Goal: Task Accomplishment & Management: Use online tool/utility

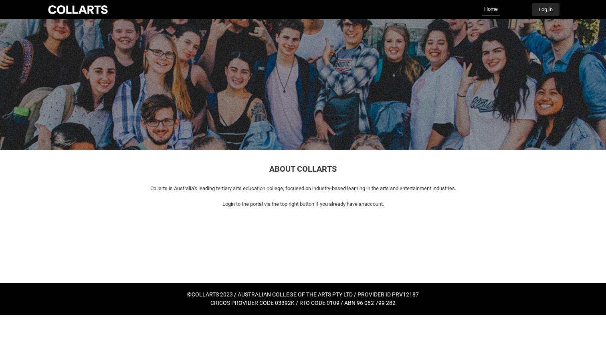
click at [537, 7] on button "Log In" at bounding box center [546, 9] width 28 height 13
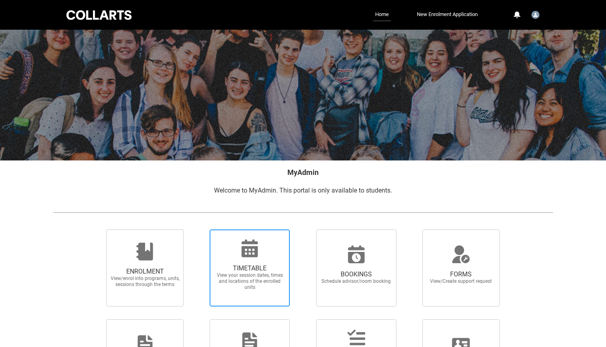
click at [268, 251] on div at bounding box center [249, 248] width 77 height 19
click at [200, 229] on input "TIMETABLE View your session dates, times and locations of the enrolled units" at bounding box center [199, 229] width 0 height 0
radio input "true"
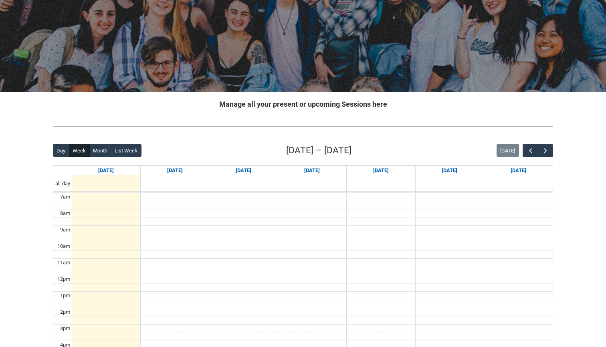
scroll to position [90, 0]
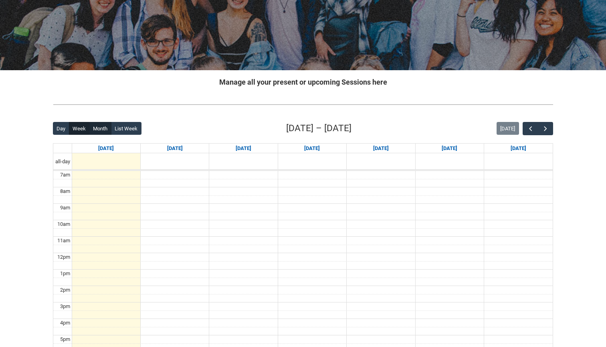
click at [97, 128] on button "Month" at bounding box center [100, 128] width 22 height 13
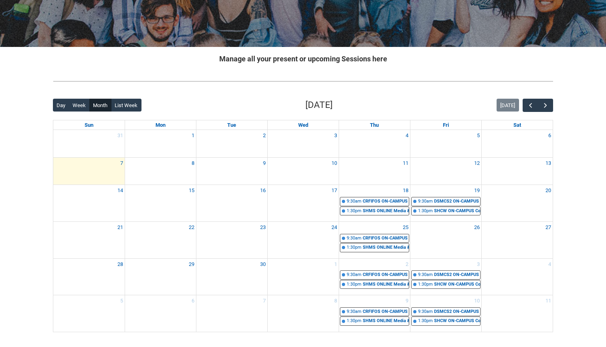
scroll to position [116, 0]
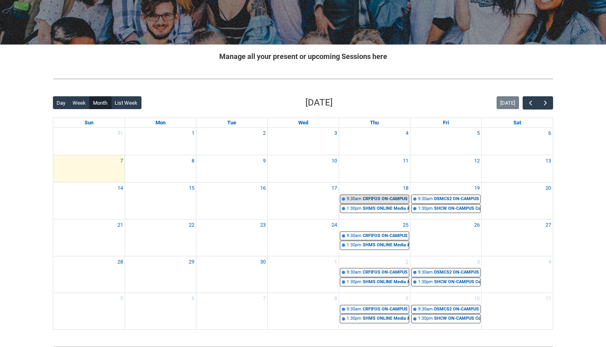
click at [356, 200] on div "9:30am" at bounding box center [354, 199] width 15 height 7
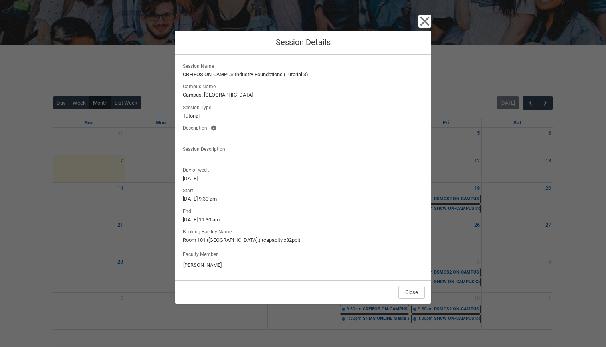
click at [428, 20] on icon "button" at bounding box center [425, 21] width 13 height 13
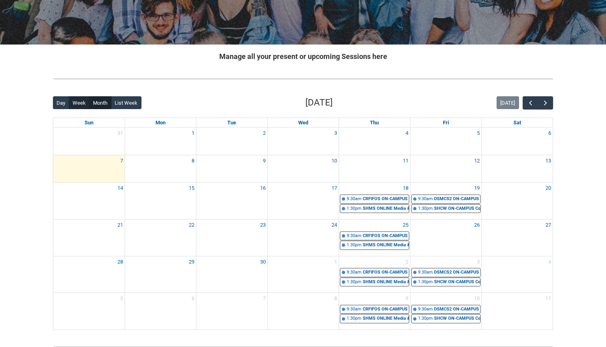
click at [78, 105] on button "Week" at bounding box center [79, 102] width 21 height 13
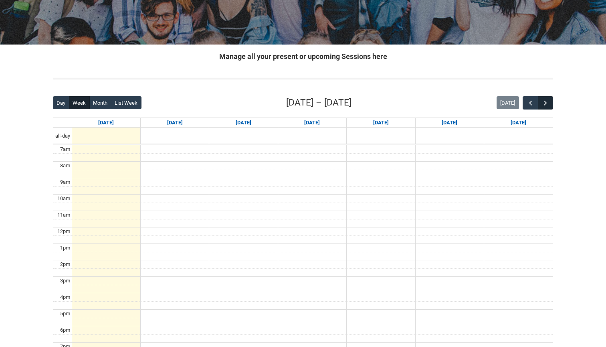
click at [544, 101] on span "button" at bounding box center [546, 103] width 8 height 8
